Goal: Obtain resource: Download file/media

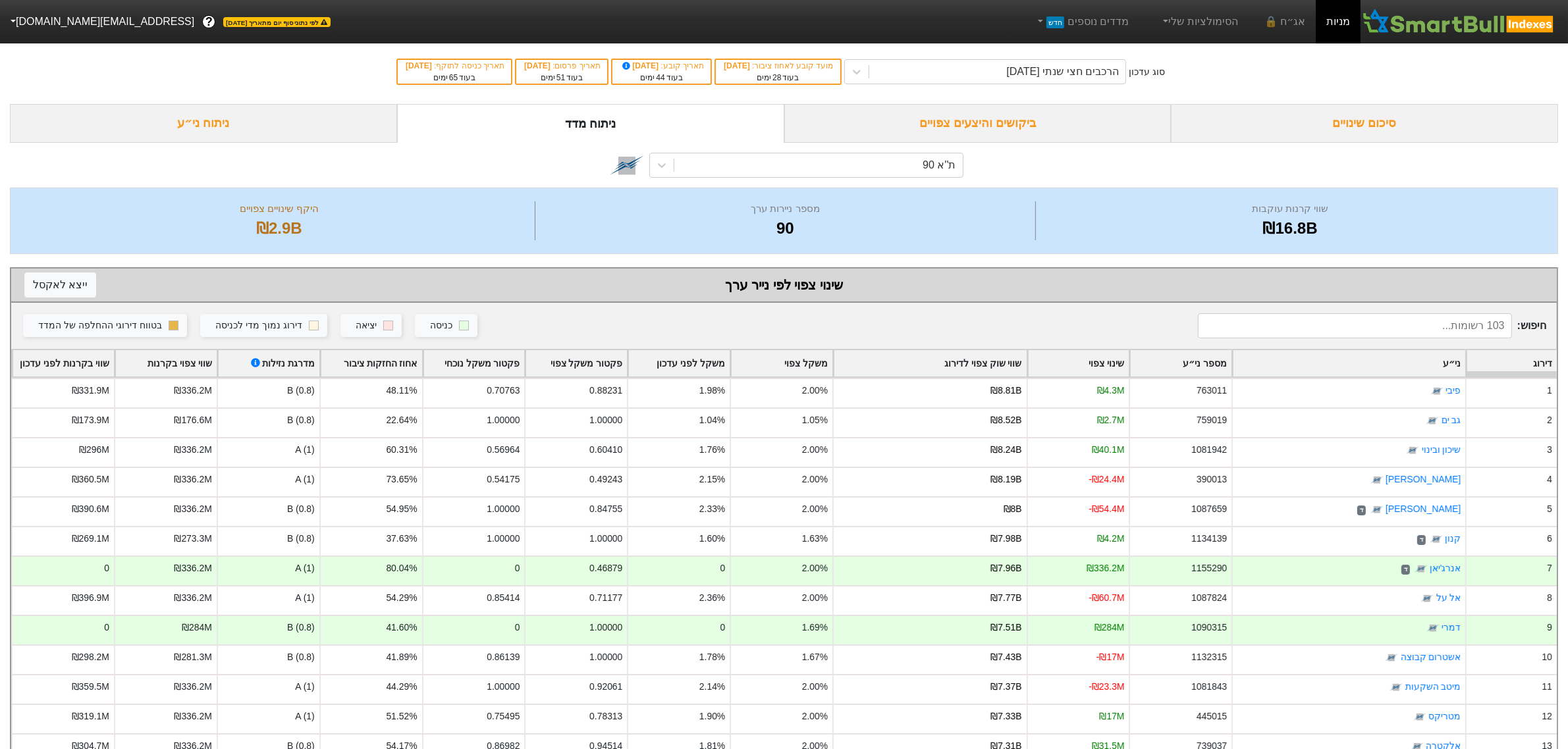
click at [1373, 138] on div "סיכום שינויים" at bounding box center [1364, 123] width 387 height 39
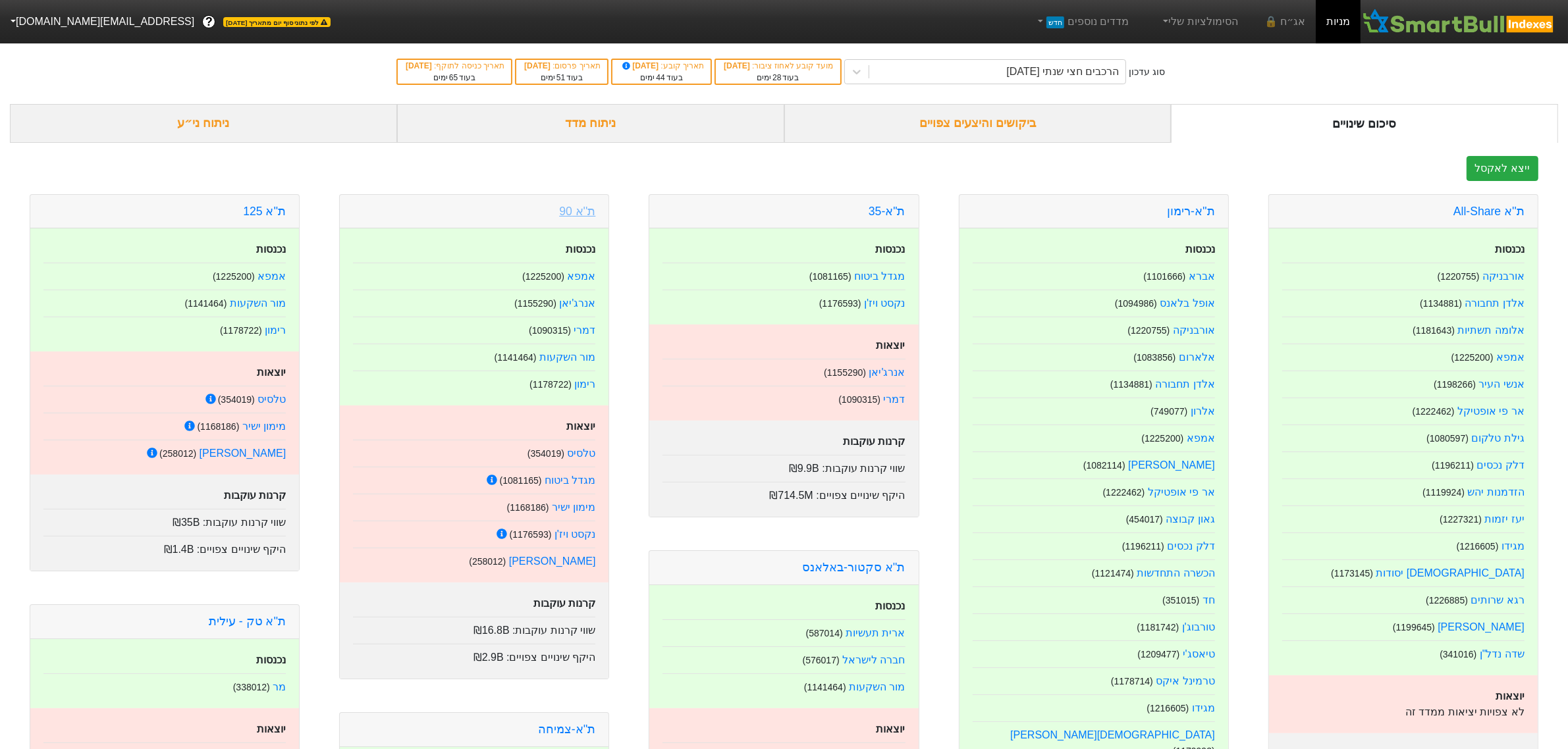
click at [578, 207] on link "ת''א 90" at bounding box center [578, 211] width 36 height 13
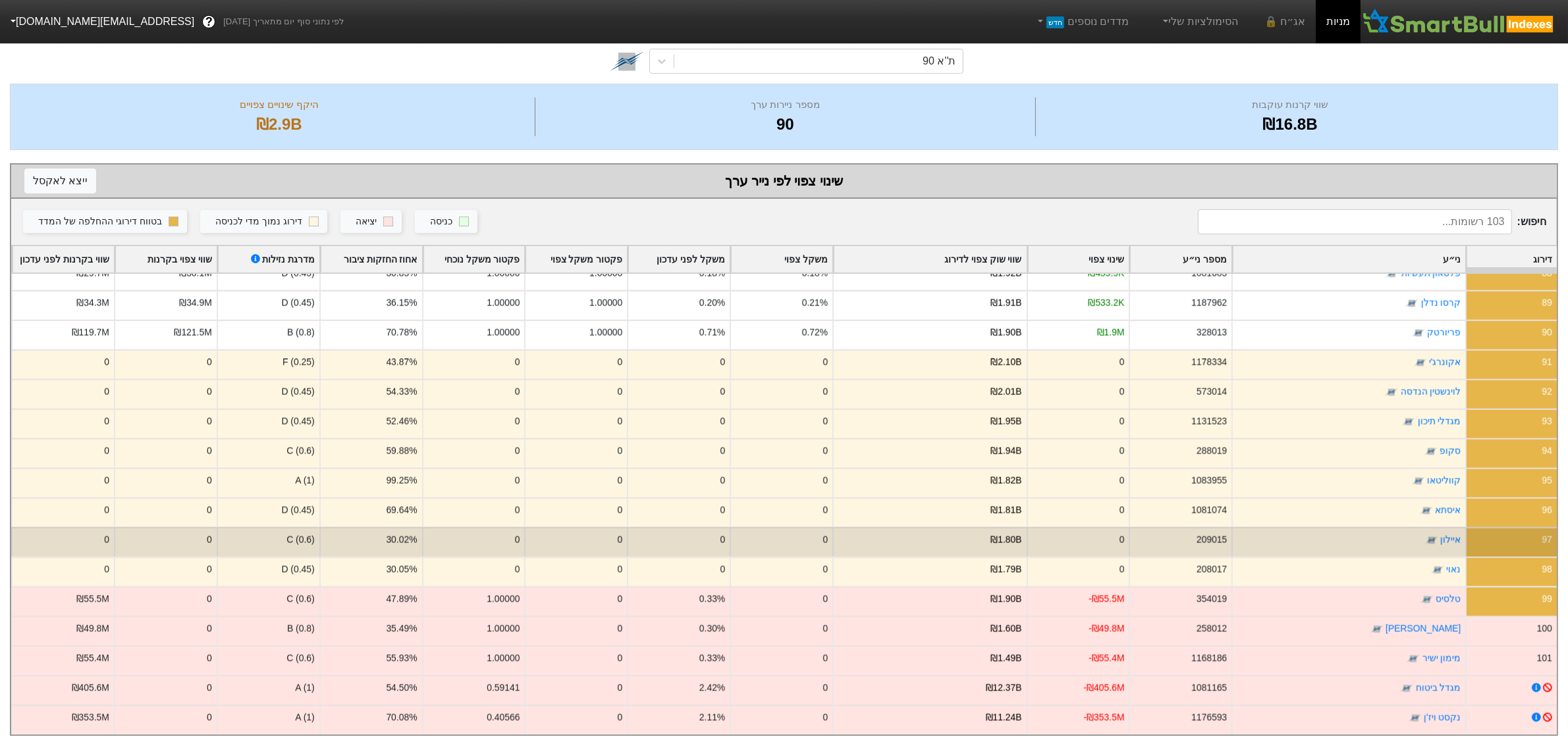
scroll to position [115, 0]
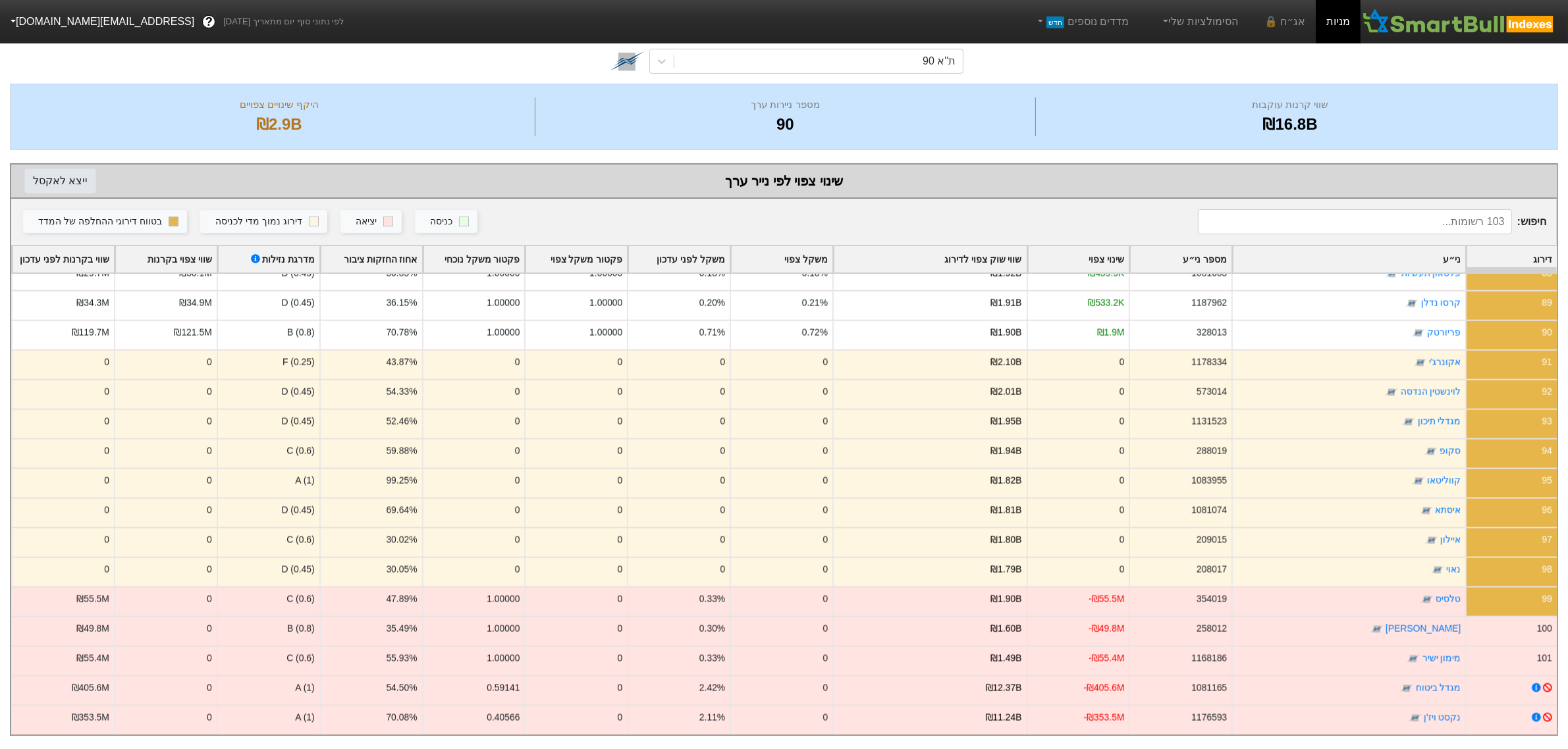
click at [61, 176] on button "ייצא ל אקסל" at bounding box center [60, 181] width 72 height 25
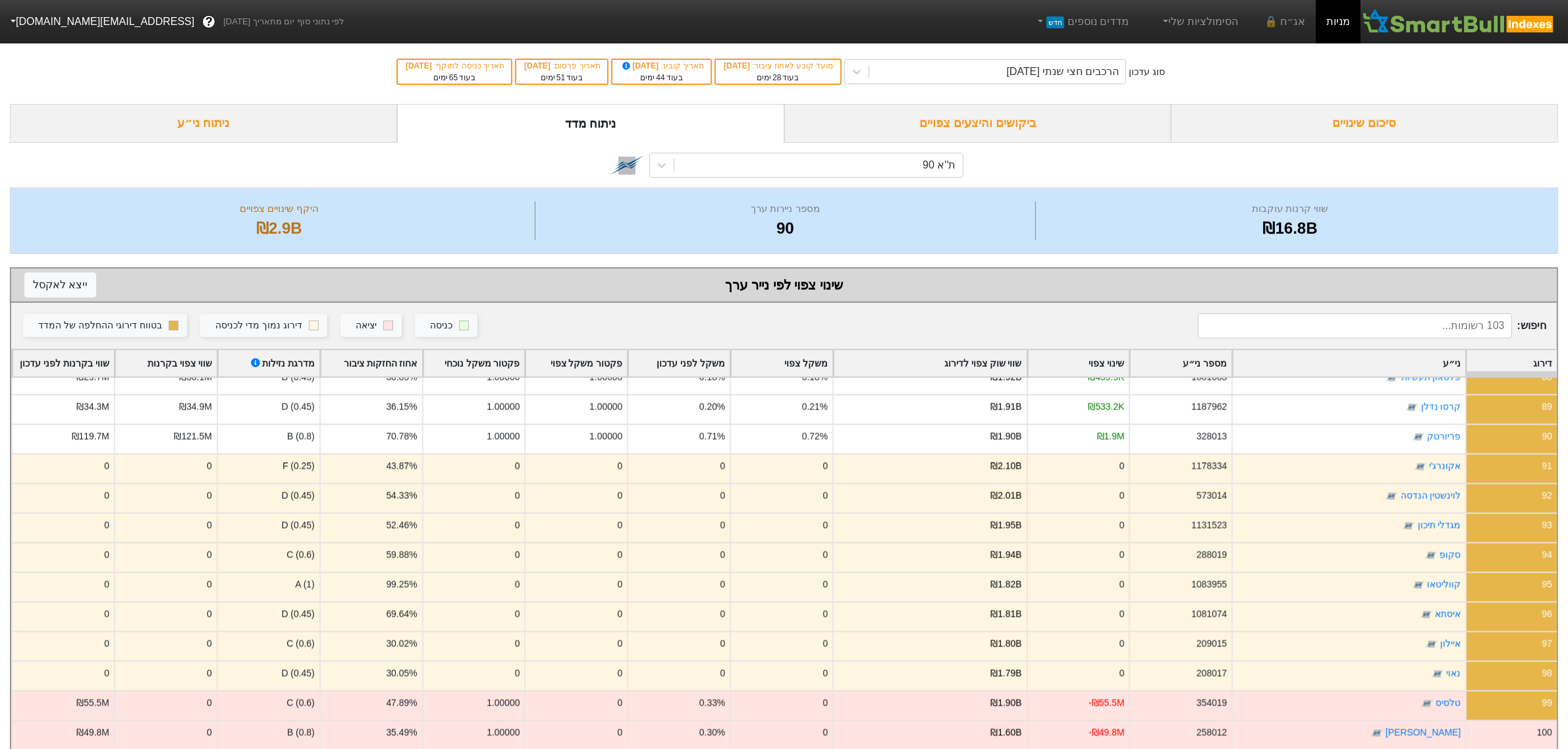
click at [1364, 132] on div "סיכום שינויים" at bounding box center [1364, 123] width 387 height 39
